Goal: Transaction & Acquisition: Purchase product/service

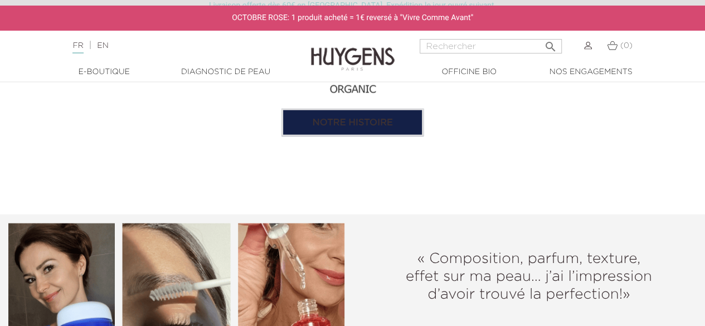
scroll to position [1146, 0]
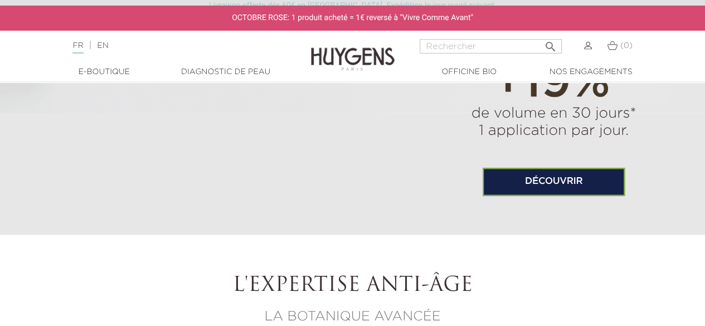
scroll to position [832, 0]
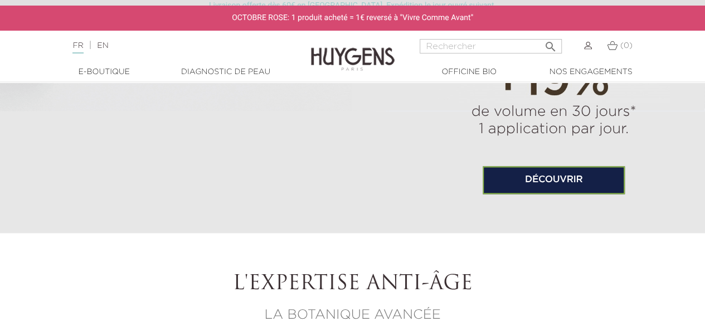
click at [541, 170] on link "Découvrir" at bounding box center [553, 180] width 142 height 28
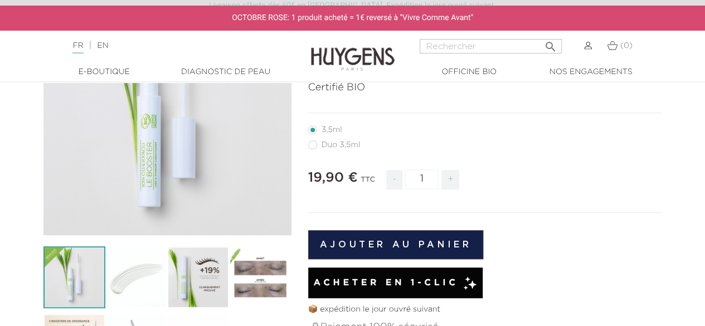
scroll to position [162, 0]
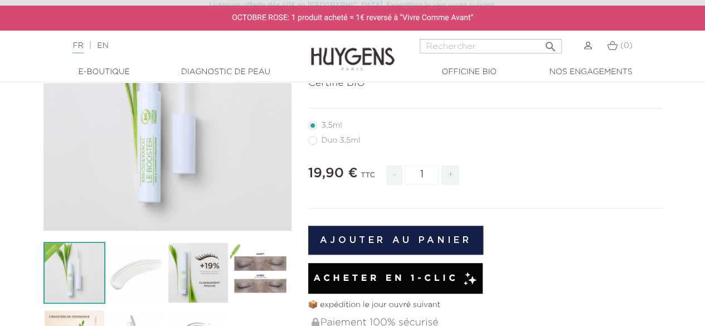
click at [404, 235] on button "Ajouter au panier" at bounding box center [395, 240] width 175 height 29
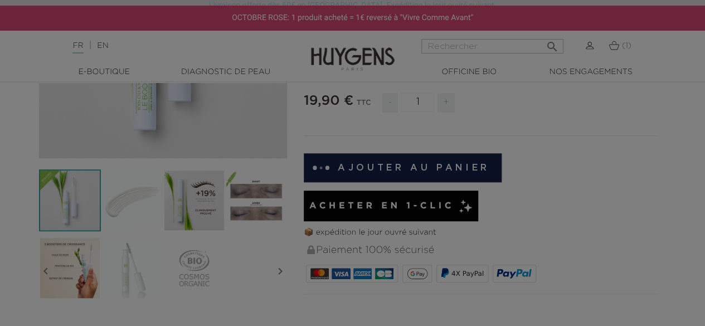
scroll to position [135, 0]
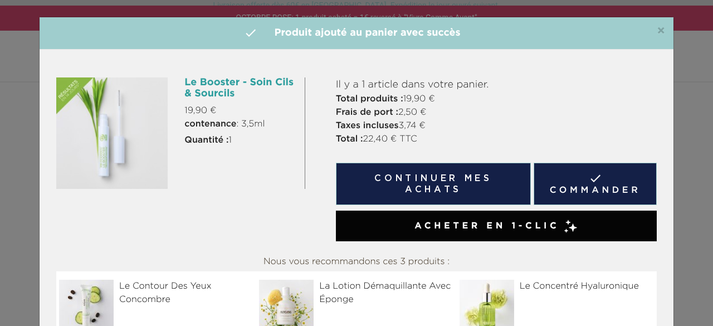
click at [663, 29] on div "×  Produit ajouté au panier avec succès" at bounding box center [357, 33] width 634 height 32
drag, startPoint x: 660, startPoint y: 30, endPoint x: 526, endPoint y: 17, distance: 134.9
click at [526, 17] on div "×  Produit ajouté au panier avec succès Le Booster - Soin Cils & Sourcils 19,9…" at bounding box center [356, 163] width 713 height 326
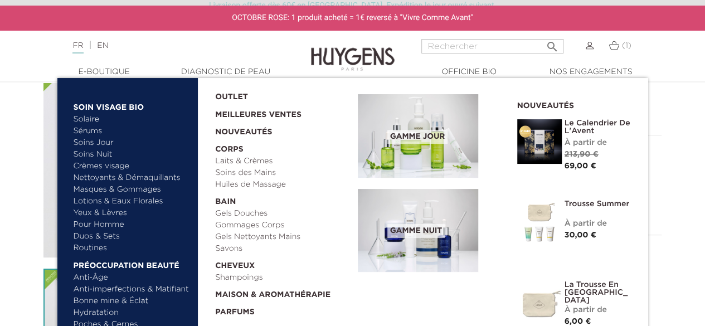
click at [115, 67] on link "  E-Boutique" at bounding box center [103, 72] width 111 height 12
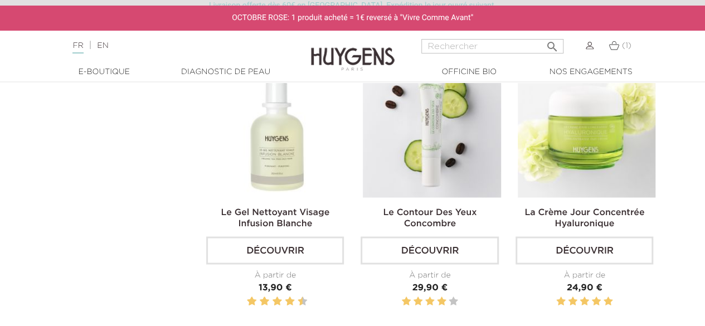
scroll to position [914, 0]
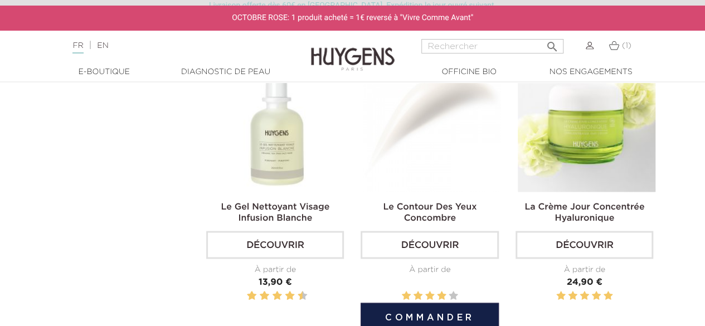
click at [407, 211] on link "Le Contour Des Yeux Concombre" at bounding box center [430, 212] width 94 height 20
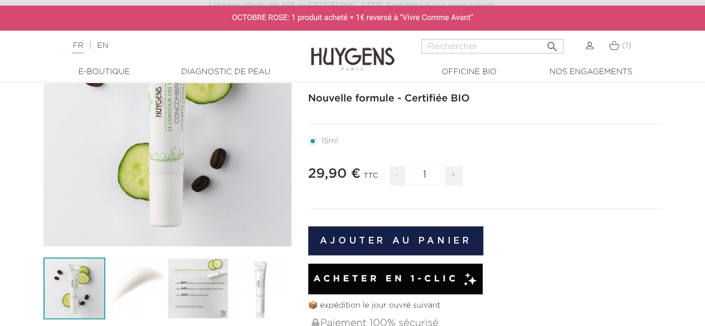
scroll to position [147, 0]
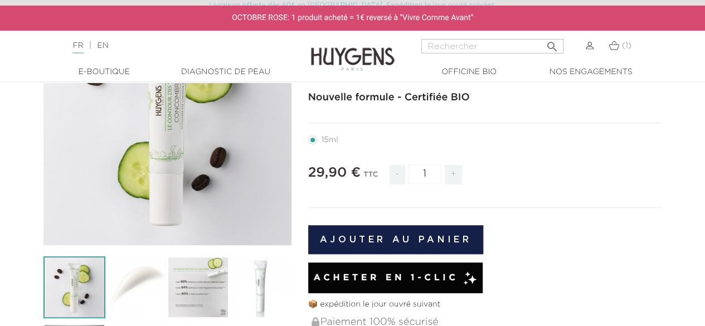
click at [399, 246] on button "Ajouter au panier" at bounding box center [395, 239] width 175 height 29
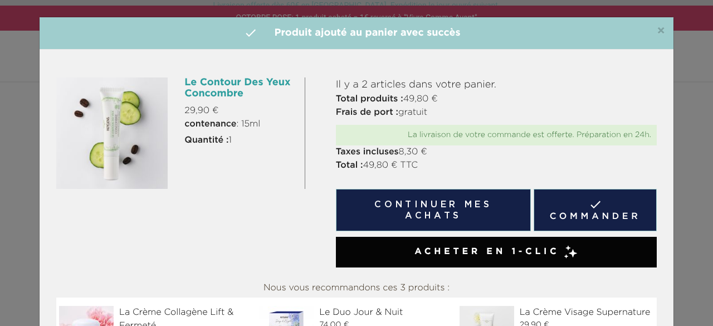
click at [663, 28] on div "×  Produit ajouté au panier avec succès" at bounding box center [357, 33] width 634 height 32
click at [657, 28] on span "×" at bounding box center [661, 31] width 8 height 13
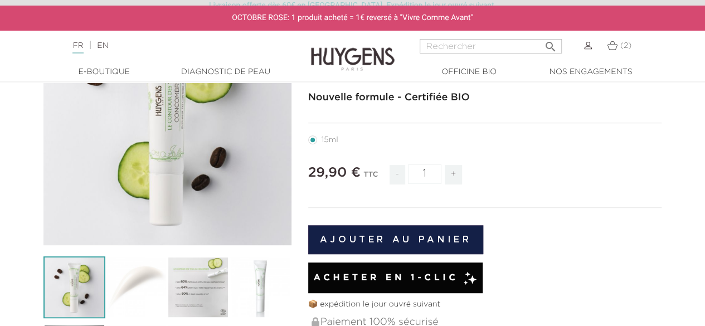
click at [103, 71] on link "  E-Boutique" at bounding box center [103, 72] width 111 height 12
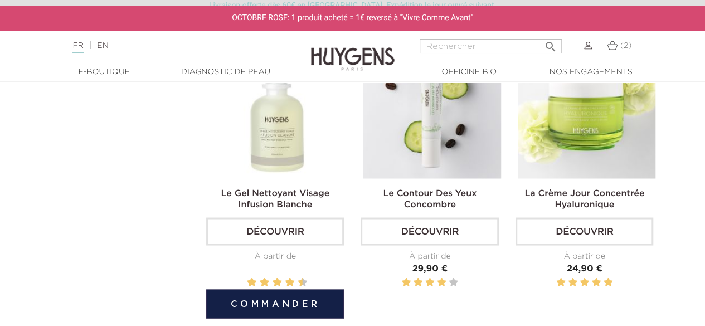
scroll to position [892, 0]
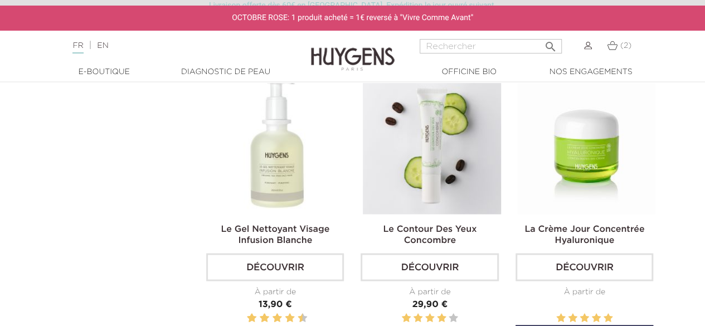
click at [554, 230] on link "La Crème Jour Concentrée Hyaluronique" at bounding box center [584, 235] width 120 height 20
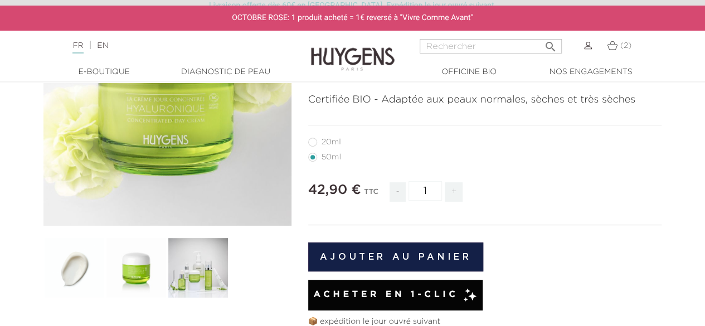
scroll to position [168, 0]
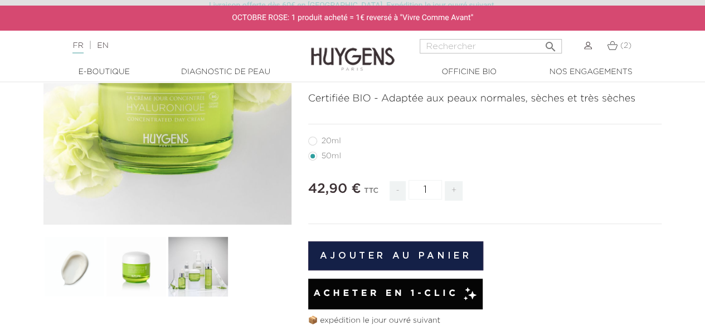
click at [372, 260] on button "Ajouter au panier" at bounding box center [395, 255] width 175 height 29
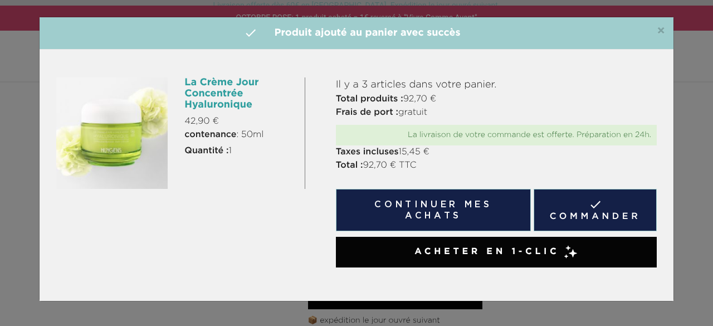
click at [486, 222] on button "Continuer mes achats" at bounding box center [433, 210] width 195 height 42
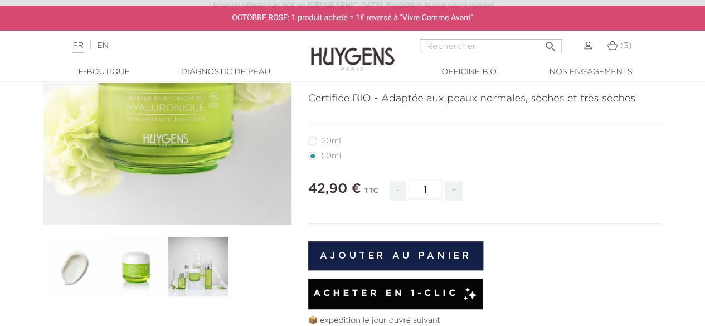
click at [95, 66] on div at bounding box center [352, 66] width 705 height 1
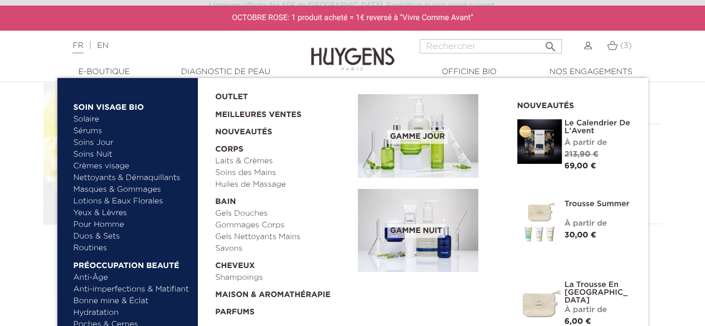
click at [96, 77] on link "  E-Boutique" at bounding box center [103, 72] width 111 height 12
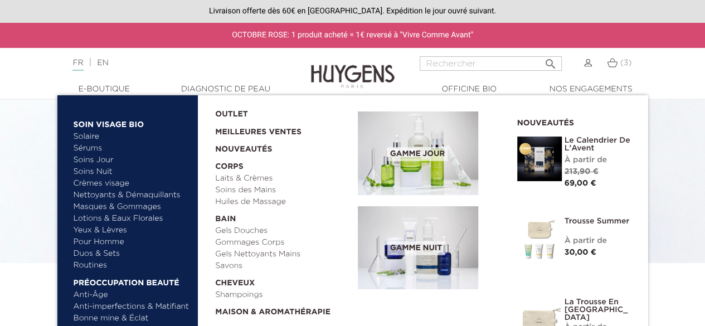
click at [97, 160] on link "Soins Jour" at bounding box center [132, 160] width 116 height 12
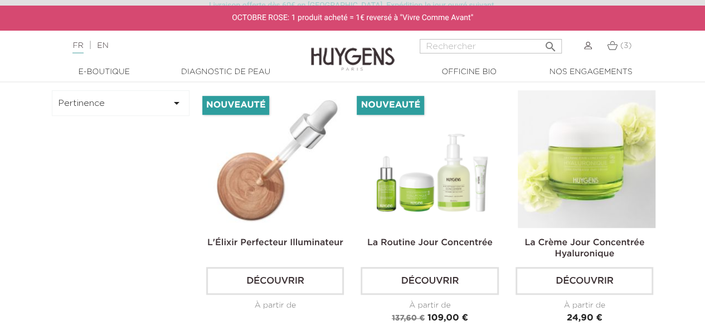
scroll to position [373, 0]
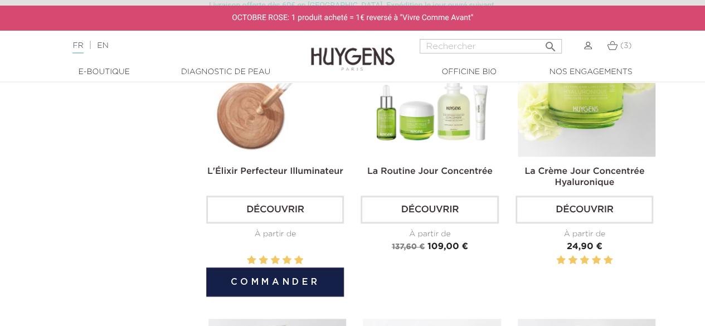
click at [298, 215] on link "Découvrir" at bounding box center [275, 210] width 138 height 28
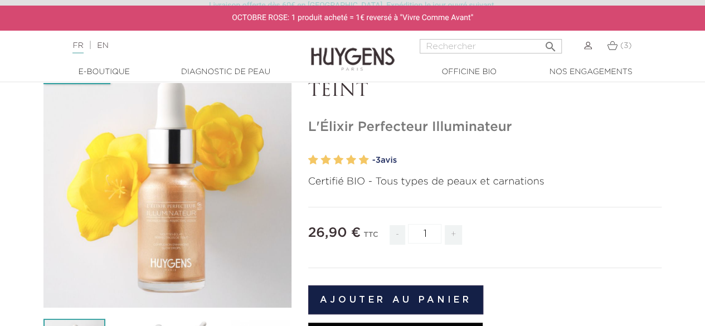
scroll to position [83, 0]
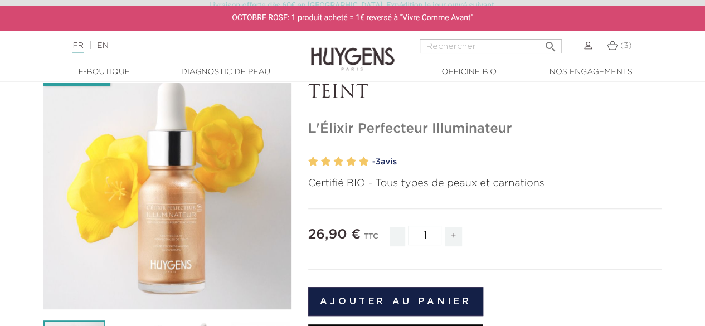
click at [378, 287] on button "Ajouter au panier" at bounding box center [395, 301] width 175 height 29
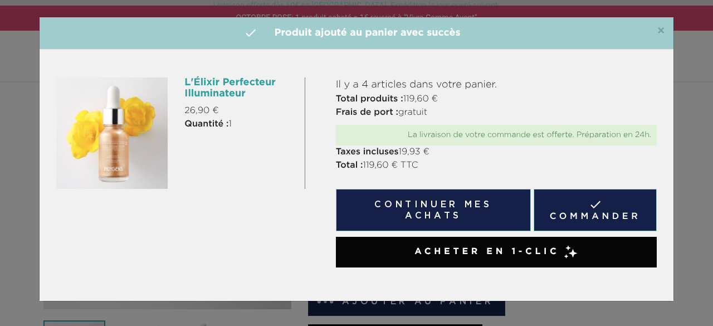
click at [663, 32] on span "×" at bounding box center [661, 31] width 8 height 13
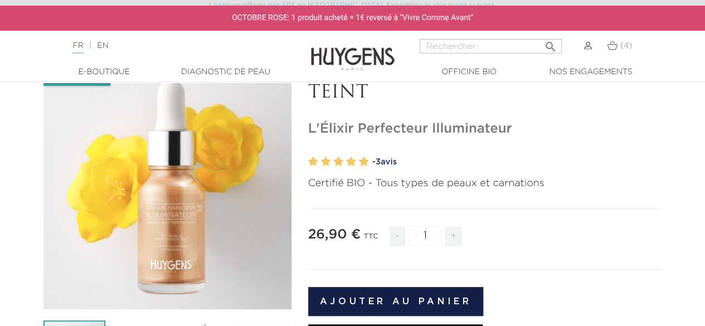
click at [610, 50] on img at bounding box center [612, 45] width 11 height 9
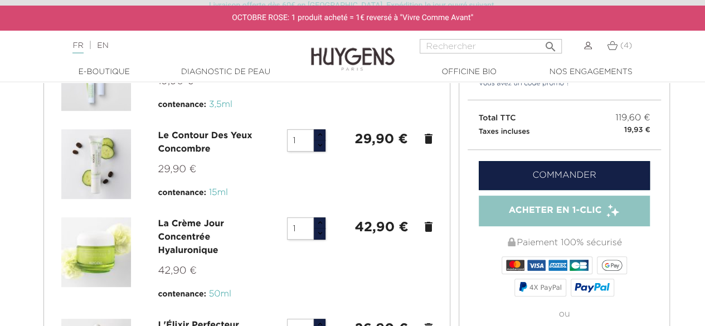
scroll to position [152, 0]
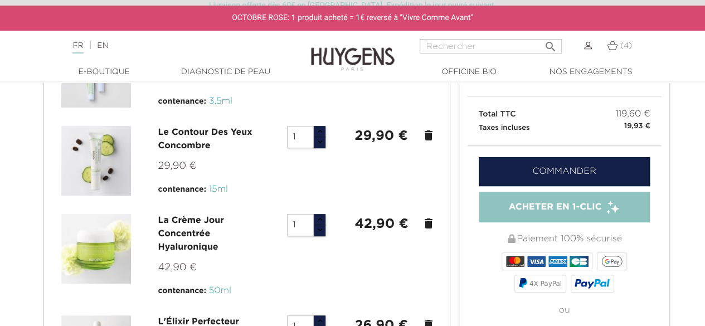
click at [428, 219] on icon "delete" at bounding box center [428, 223] width 13 height 13
click at [430, 226] on icon "delete" at bounding box center [428, 223] width 13 height 13
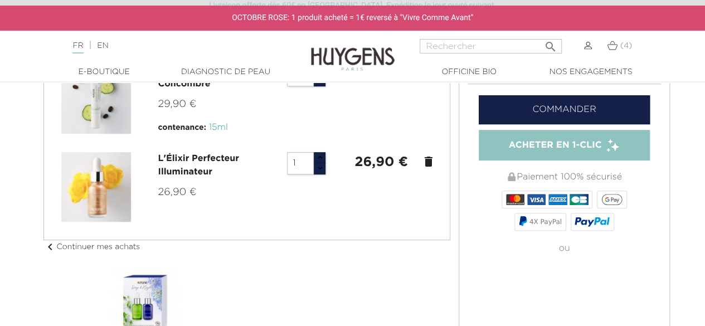
scroll to position [218, 0]
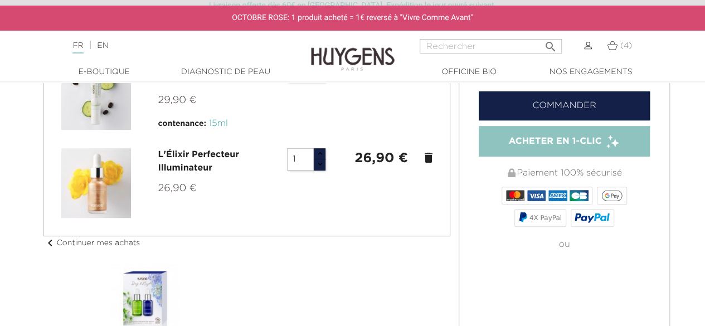
click at [548, 109] on link "Commander" at bounding box center [565, 105] width 172 height 29
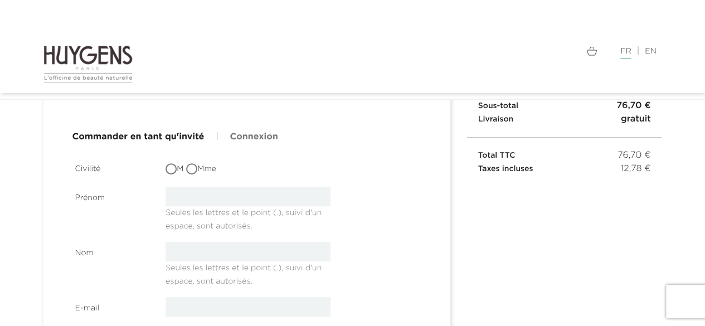
scroll to position [127, 0]
click at [198, 170] on input "Mme" at bounding box center [192, 169] width 11 height 11
radio input "true"
click at [202, 191] on input "text" at bounding box center [247, 195] width 165 height 19
type input "Mélina"
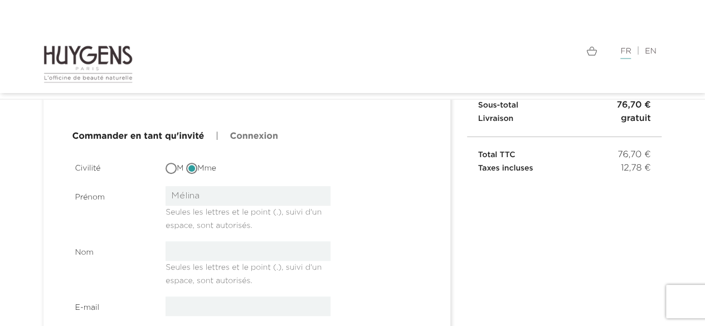
type input "Roger"
type input "melinouchacha@gmail.com"
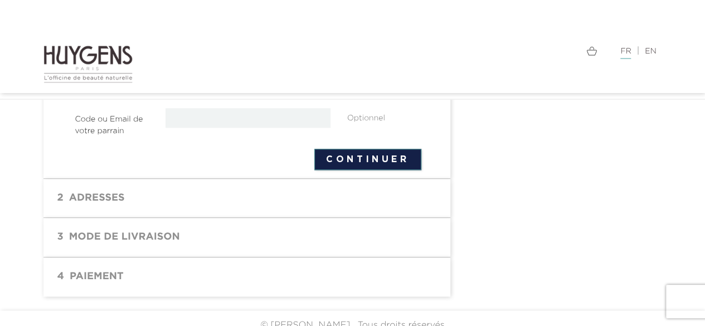
scroll to position [531, 0]
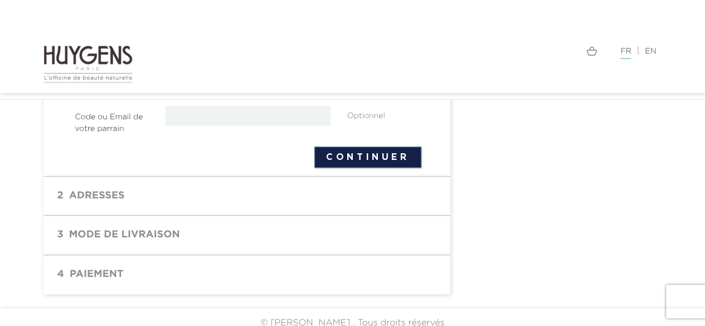
click at [340, 157] on button "Continuer" at bounding box center [367, 157] width 107 height 21
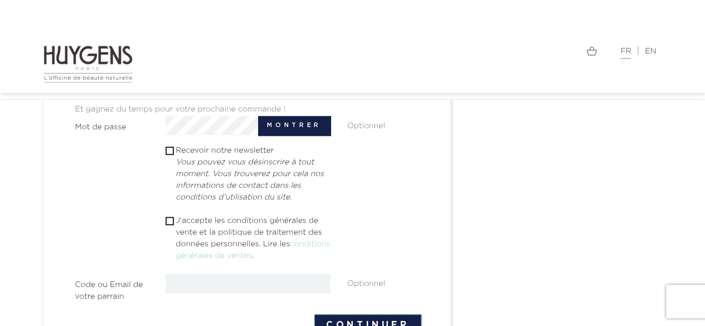
scroll to position [364, 0]
click at [172, 220] on input "checkbox" at bounding box center [168, 219] width 7 height 7
checkbox input "true"
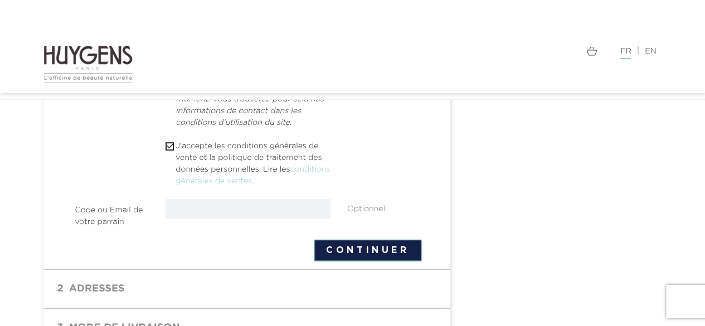
scroll to position [463, 0]
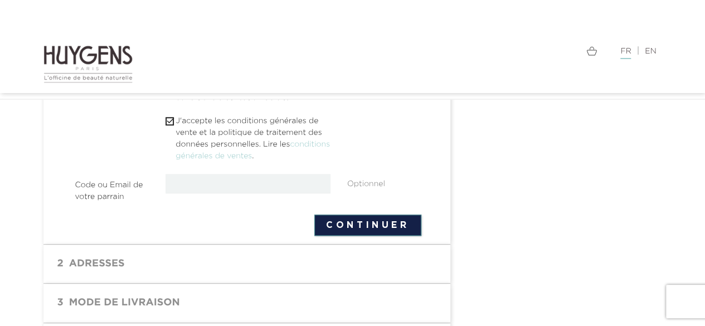
click at [353, 228] on button "Continuer" at bounding box center [367, 224] width 107 height 21
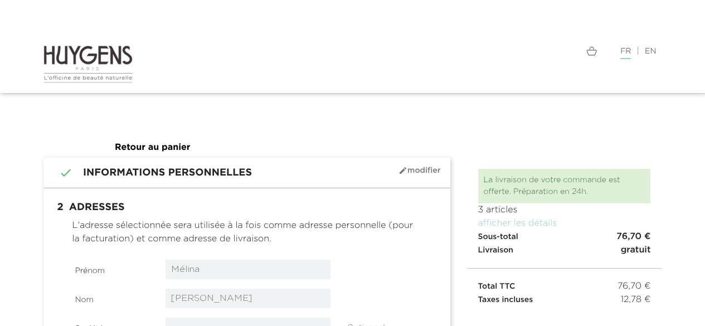
select select "8"
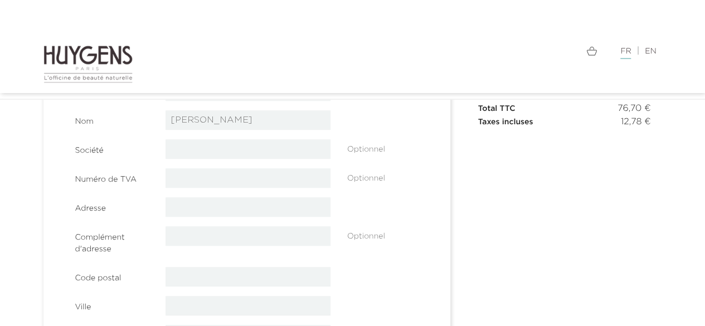
scroll to position [177, 0]
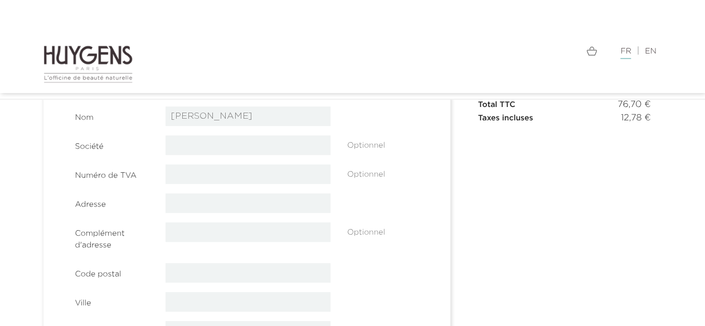
click at [276, 203] on input "text" at bounding box center [247, 202] width 165 height 19
type input "[STREET_ADDRESS]"
type input "69008"
type input "[GEOGRAPHIC_DATA]"
type input "0695587345"
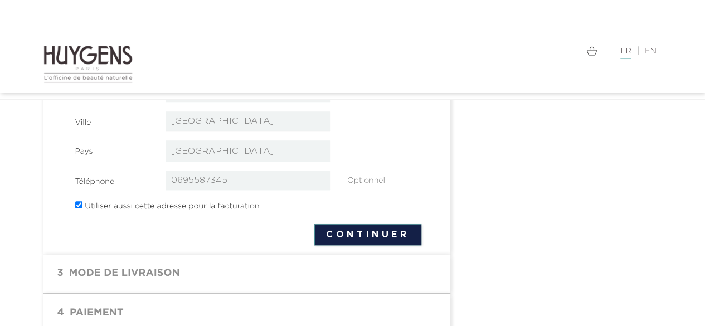
scroll to position [359, 0]
click at [367, 233] on button "Continuer" at bounding box center [367, 233] width 107 height 21
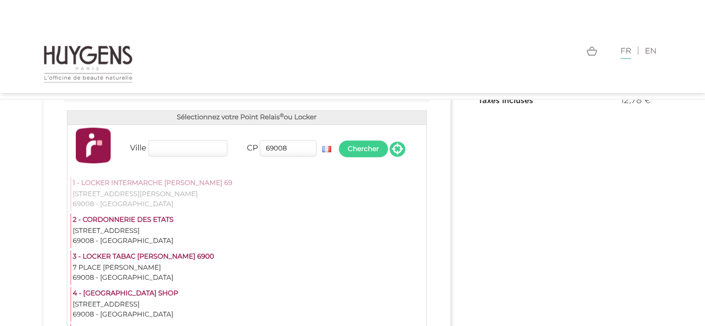
scroll to position [195, 0]
click at [214, 143] on input "Ville" at bounding box center [187, 147] width 79 height 17
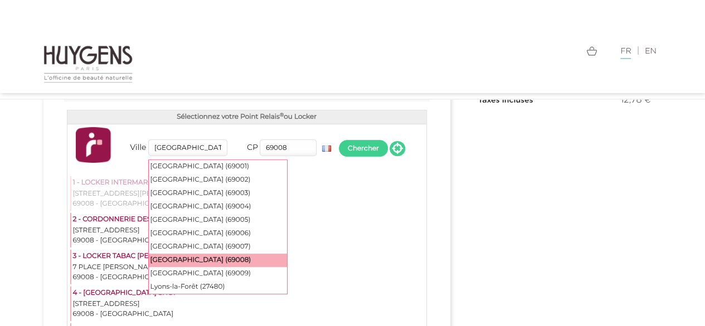
click at [204, 260] on div "Lyon 8ème arrondissement (69008)" at bounding box center [218, 259] width 138 height 13
type input "Lyon 8ème arrondissement"
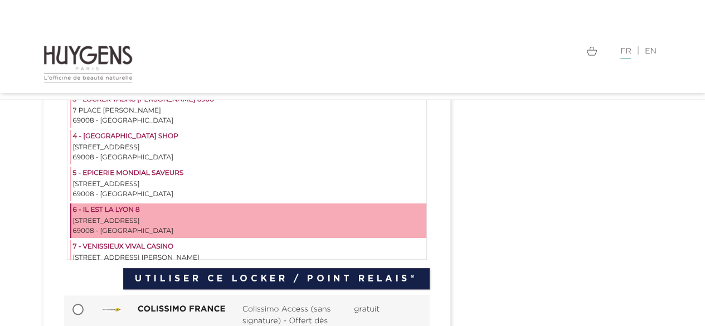
scroll to position [18, 0]
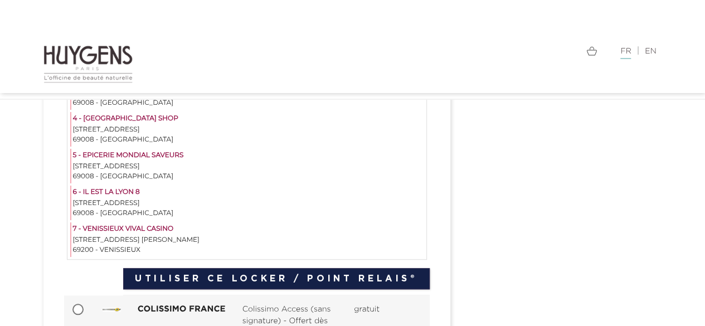
click at [71, 305] on div at bounding box center [79, 309] width 31 height 11
click at [75, 308] on input "COLISSIMO FRANCE Colissimo Access (sans signature) - Offert dès 60€ gratuit" at bounding box center [79, 310] width 11 height 11
radio input "true"
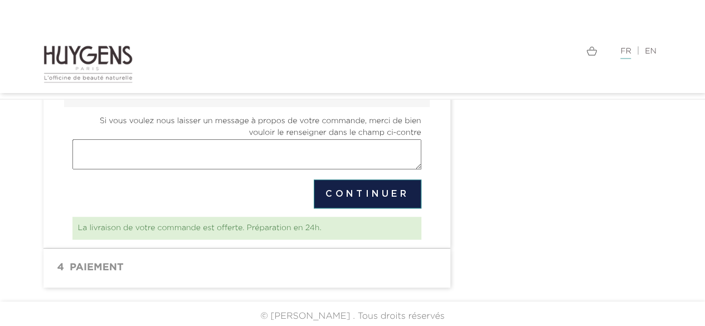
scroll to position [250, 0]
click at [340, 187] on button "Continuer" at bounding box center [368, 193] width 108 height 29
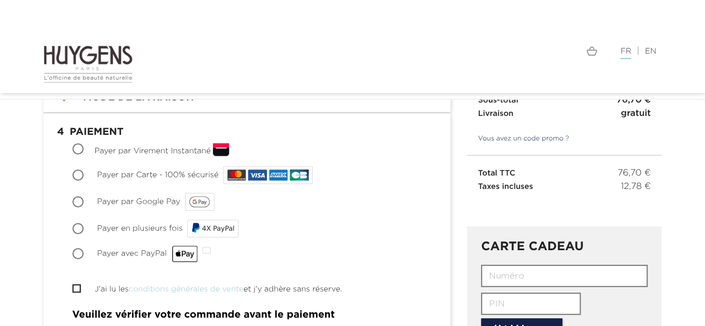
scroll to position [173, 0]
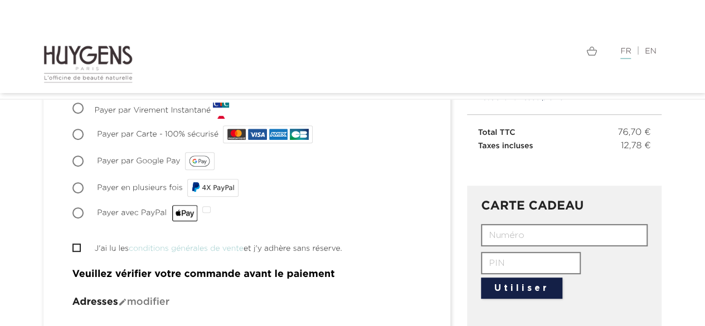
click at [512, 233] on input "text" at bounding box center [564, 235] width 167 height 22
paste input "LP6R-X116-YJZG-EK70"
type input "LP6R-X116-YJZG-EK70"
click at [522, 286] on button "Utiliser" at bounding box center [521, 287] width 81 height 21
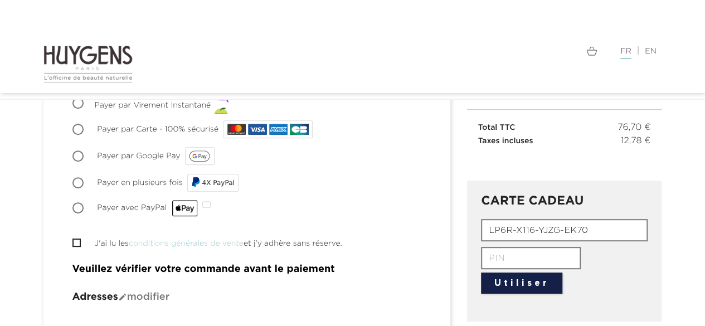
scroll to position [178, 0]
type input "000"
click at [533, 280] on button "Utiliser" at bounding box center [521, 282] width 81 height 21
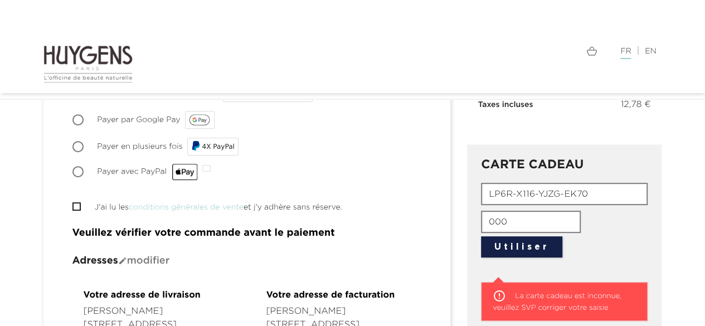
scroll to position [213, 0]
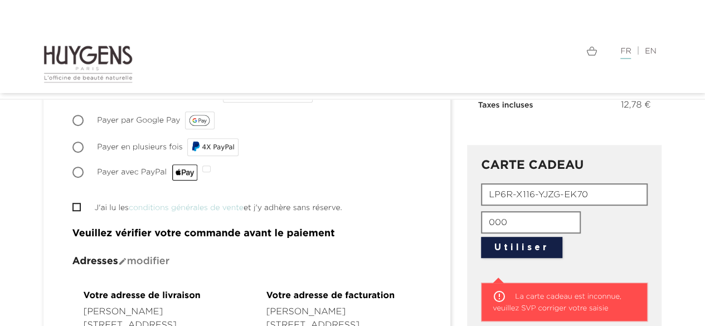
drag, startPoint x: 516, startPoint y: 222, endPoint x: 486, endPoint y: 228, distance: 31.1
click at [486, 228] on input "000" at bounding box center [531, 222] width 100 height 22
paste input "LP6R-X116-YJZG-EK70"
click at [504, 252] on button "Utiliser" at bounding box center [521, 247] width 81 height 21
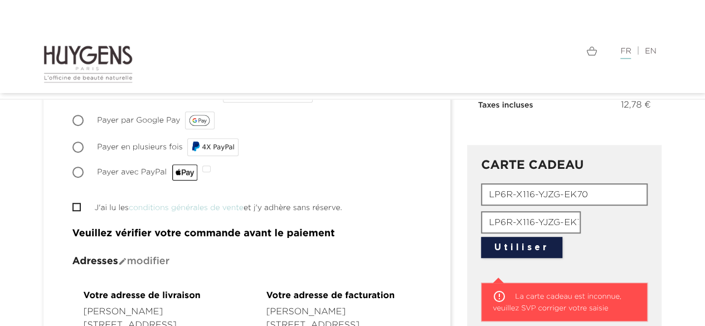
click at [516, 243] on button "Utiliser" at bounding box center [521, 247] width 81 height 21
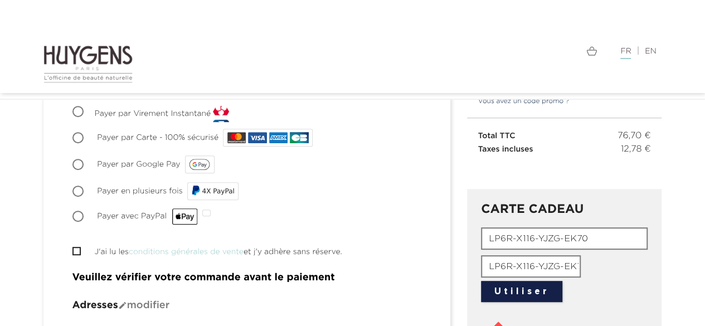
scroll to position [172, 0]
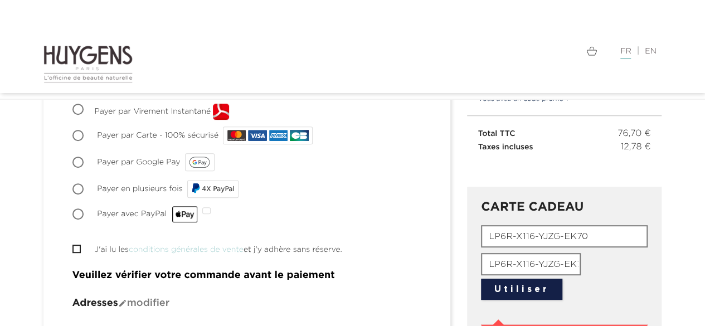
click at [568, 258] on input "LP6R-X116-YJZG-EK70" at bounding box center [531, 264] width 100 height 22
drag, startPoint x: 577, startPoint y: 267, endPoint x: 482, endPoint y: 257, distance: 95.2
click at [482, 257] on input "LP6R-X116-YJZG-EK70" at bounding box center [531, 264] width 100 height 22
type input "7"
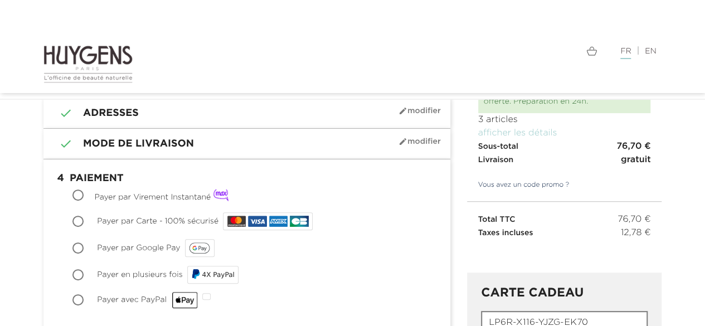
scroll to position [85, 0]
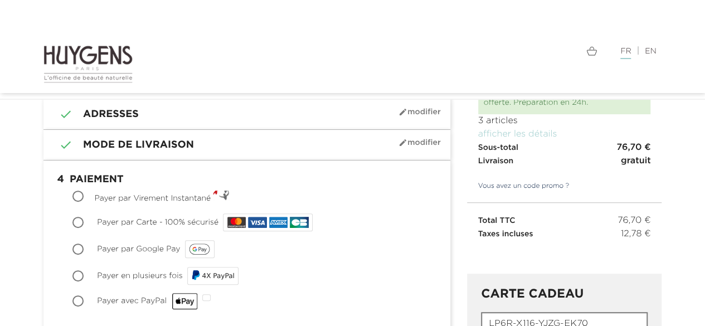
click at [525, 182] on link "Vous avez un code promo ?" at bounding box center [518, 186] width 103 height 10
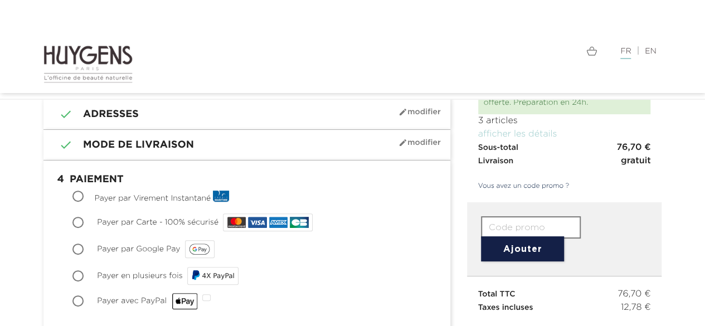
click at [524, 224] on input "text" at bounding box center [531, 227] width 100 height 22
paste input "LP6R-X116-YJZG-EK70"
type input "LP6R-X116-YJZG-EK70"
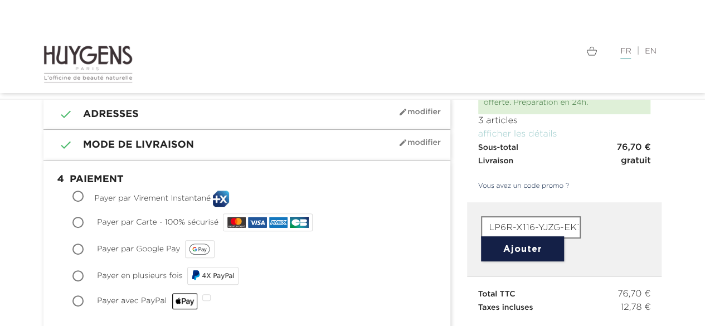
click at [518, 253] on button "Ajouter" at bounding box center [522, 248] width 83 height 25
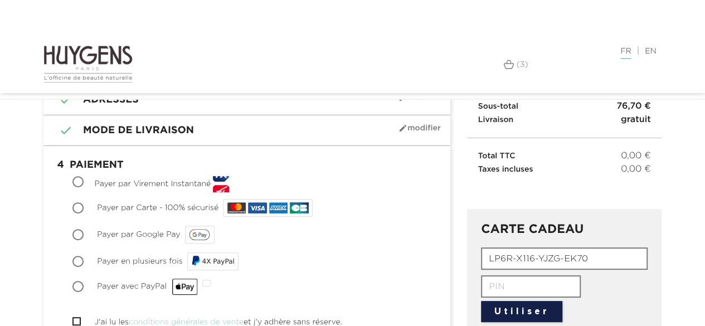
scroll to position [100, 0]
drag, startPoint x: 596, startPoint y: 256, endPoint x: 469, endPoint y: 263, distance: 126.6
click at [469, 263] on div "CARTE CADEAU LP6R-X116-YJZG-EK70 Utiliser  La carte cadeau est inconnue, veuil…" at bounding box center [564, 308] width 195 height 200
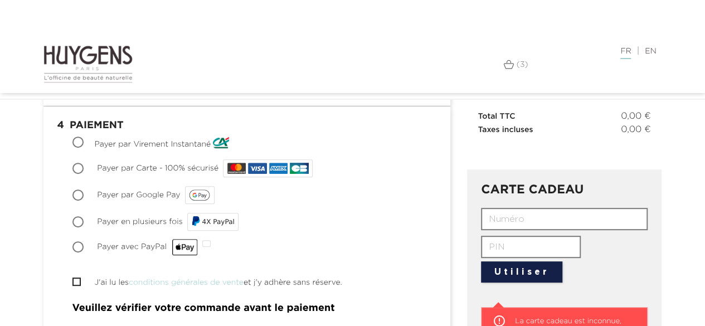
scroll to position [136, 0]
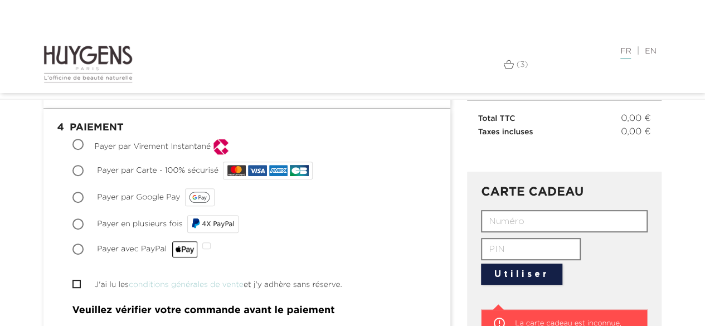
click at [79, 248] on input "Payer avec PayPal" at bounding box center [79, 250] width 11 height 11
radio input "true"
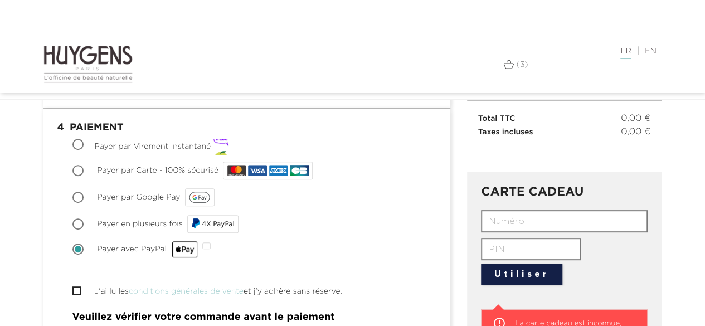
click at [79, 288] on span "" at bounding box center [76, 290] width 8 height 8
click at [76, 289] on input "J'ai lu les conditions générales de vente et j'y adhère sans réserve." at bounding box center [75, 290] width 7 height 7
checkbox input "true"
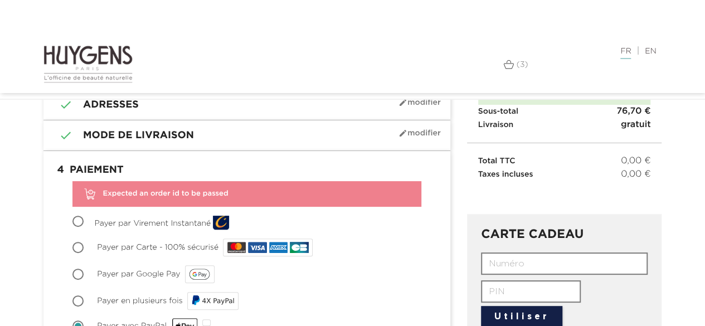
scroll to position [95, 0]
click at [83, 247] on input "Payer par Carte - 100% sécurisé" at bounding box center [79, 247] width 11 height 11
radio input "true"
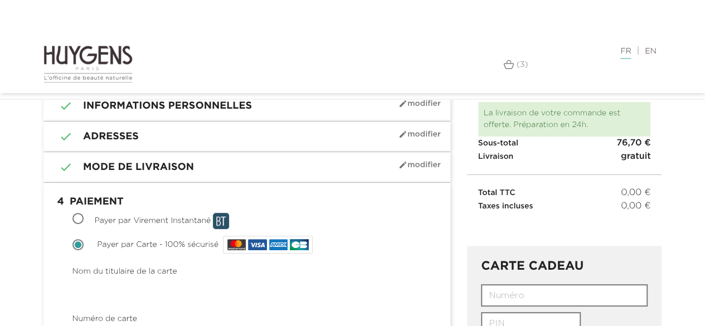
scroll to position [0, 0]
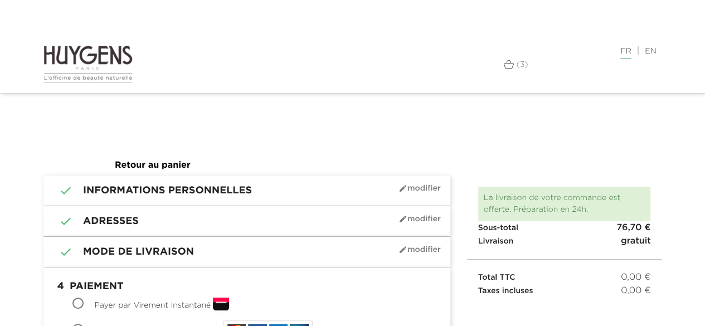
click at [504, 66] on img at bounding box center [508, 64] width 11 height 9
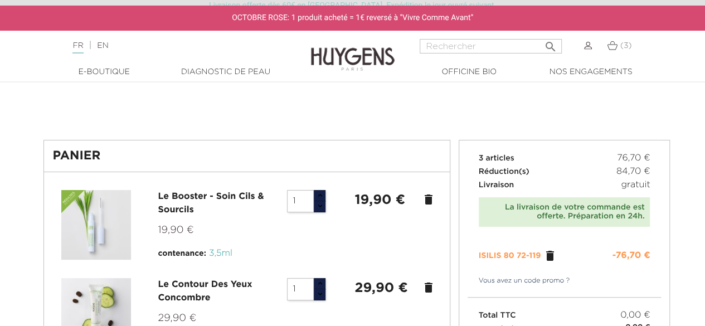
scroll to position [199, 0]
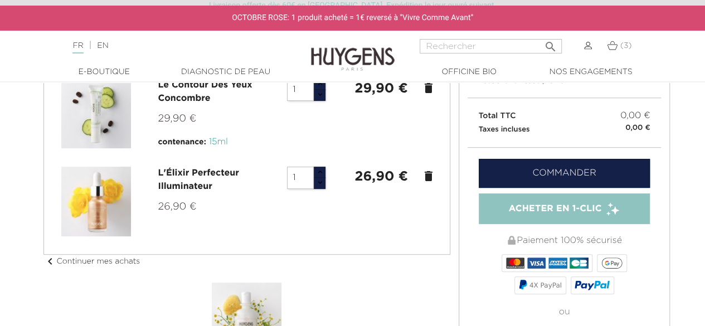
click at [518, 167] on link "Commander" at bounding box center [565, 173] width 172 height 29
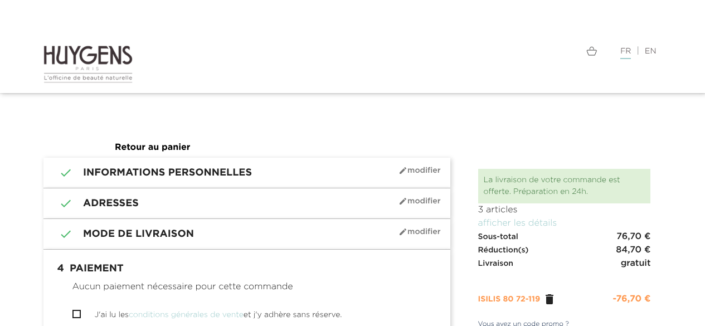
click at [530, 167] on div "La livraison de votre commande est offerte. Préparation en 24h. 3 articles affi…" at bounding box center [564, 220] width 195 height 124
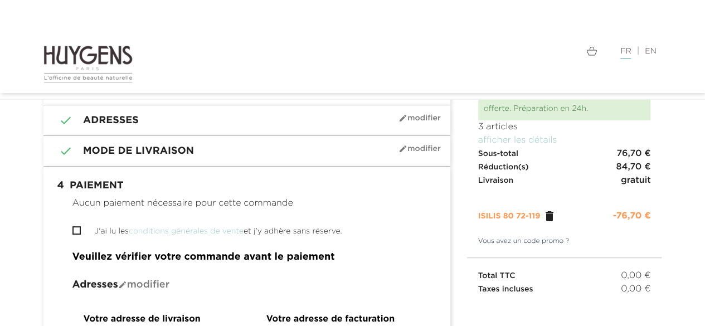
scroll to position [84, 0]
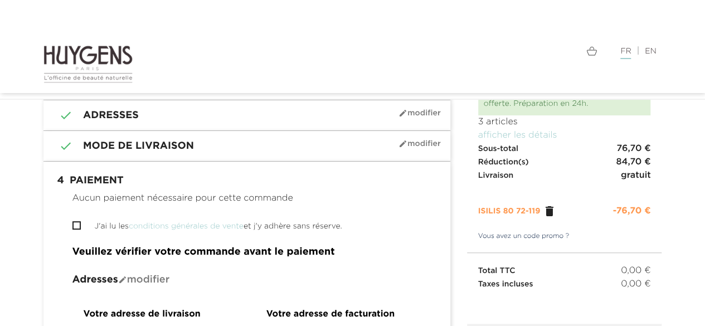
click at [75, 222] on input "J'ai lu les conditions générales de vente et j'y adhère sans réserve." at bounding box center [75, 225] width 7 height 7
checkbox input "true"
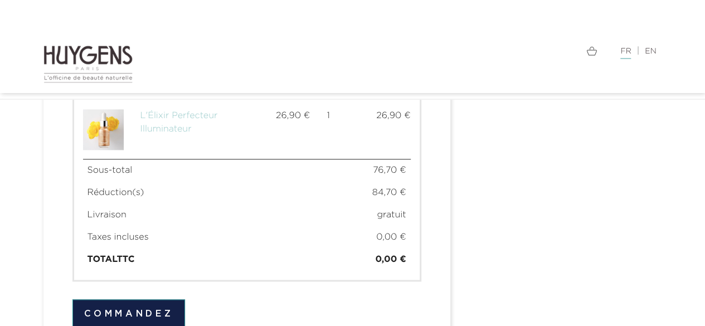
scroll to position [688, 0]
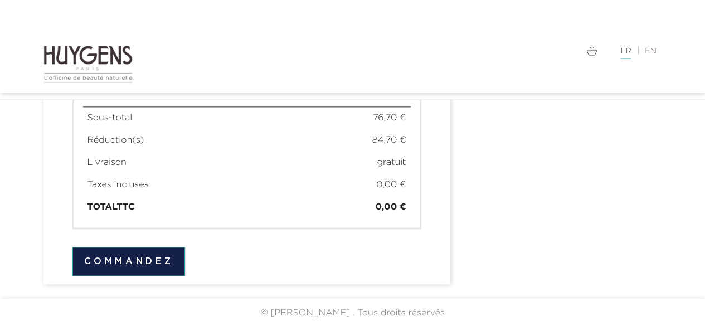
click at [105, 259] on button "Commandez" at bounding box center [128, 261] width 113 height 29
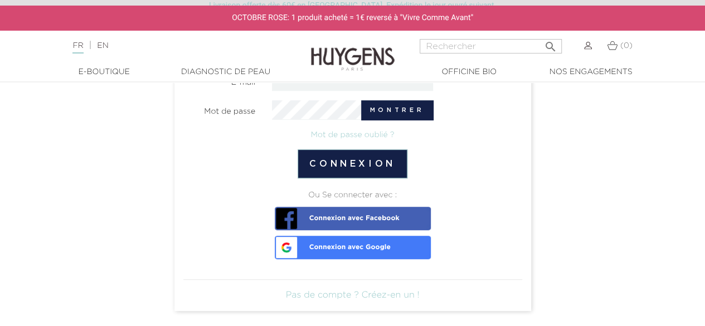
scroll to position [178, 0]
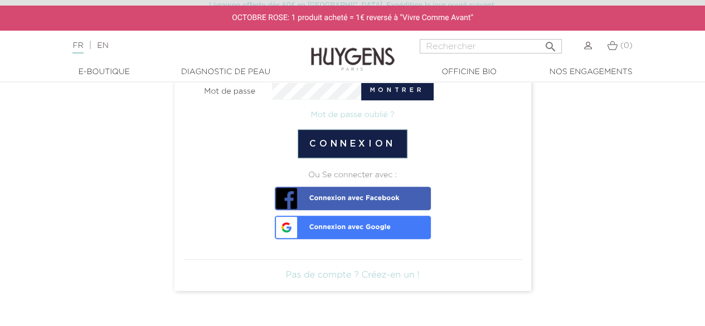
click at [347, 277] on link "Pas de compte ? Créez-en un !" at bounding box center [353, 275] width 134 height 9
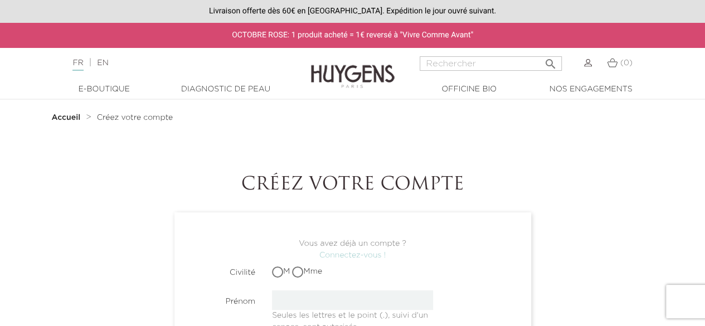
click at [303, 271] on span at bounding box center [297, 271] width 11 height 11
click at [302, 271] on input "Mme" at bounding box center [298, 271] width 7 height 7
radio input "true"
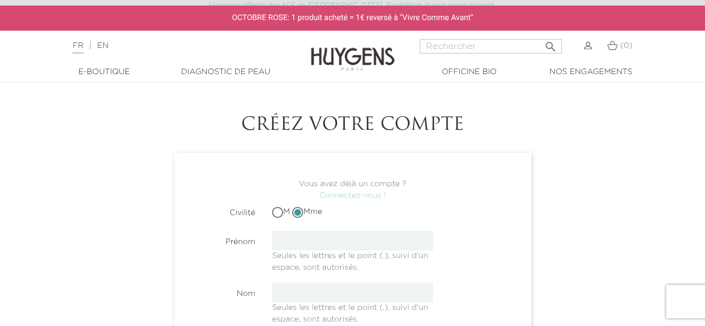
scroll to position [62, 0]
click at [305, 238] on input "text" at bounding box center [352, 237] width 161 height 19
type input "Mélina"
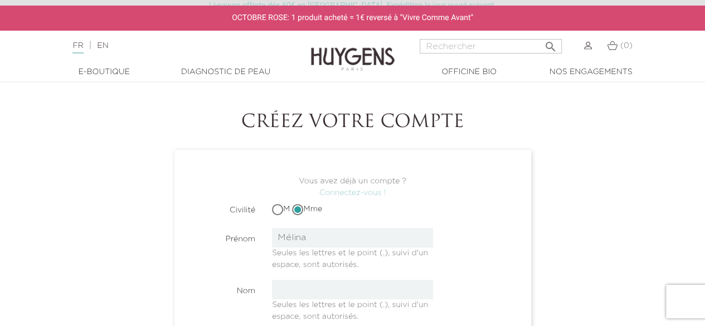
type input "[PERSON_NAME]"
type input "[EMAIL_ADDRESS][DOMAIN_NAME]"
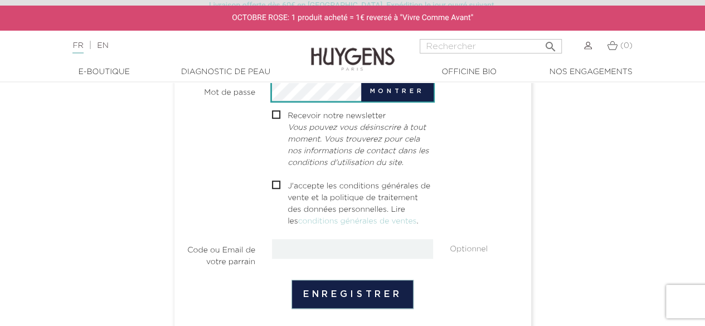
scroll to position [344, 0]
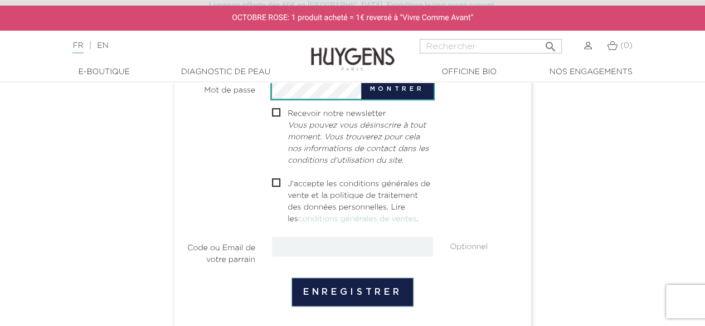
click at [277, 182] on input "checkbox" at bounding box center [275, 184] width 7 height 7
checkbox input "true"
click at [347, 287] on button "Enregistrer" at bounding box center [352, 291] width 122 height 29
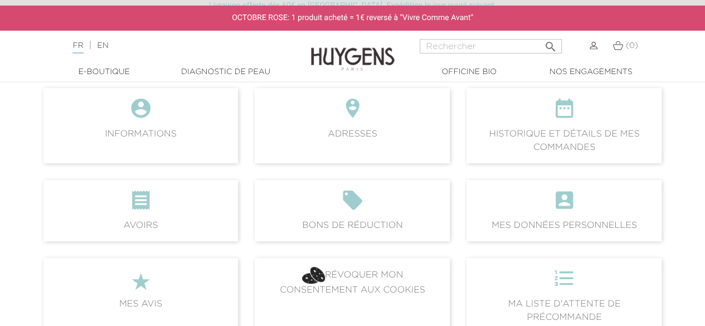
scroll to position [128, 0]
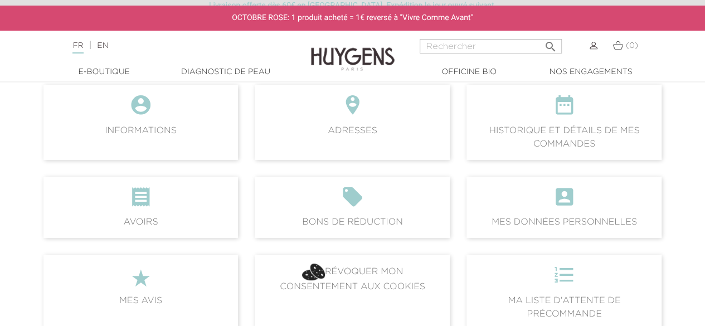
click at [559, 122] on icon "" at bounding box center [563, 109] width 177 height 30
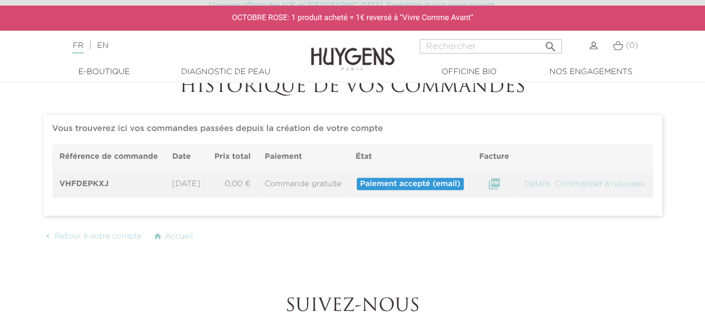
scroll to position [97, 0]
click at [552, 188] on link "Détails" at bounding box center [537, 185] width 28 height 8
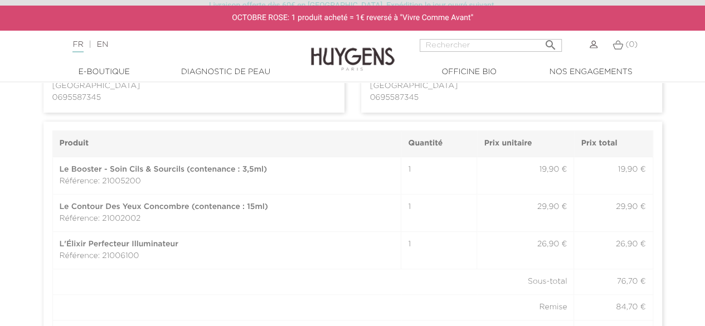
scroll to position [394, 0]
